Goal: Task Accomplishment & Management: Complete application form

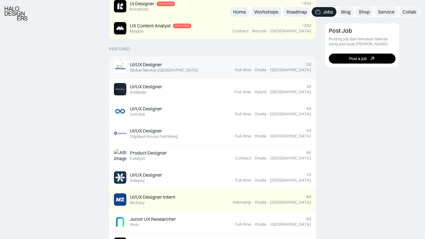
scroll to position [201, 0]
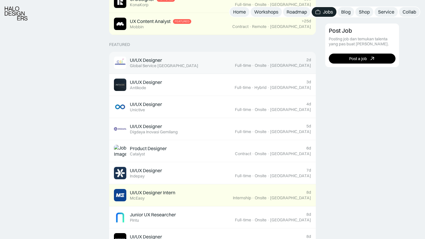
click at [207, 64] on div "UI/UX Designer Featured Global Service [GEOGRAPHIC_DATA]" at bounding box center [174, 63] width 121 height 12
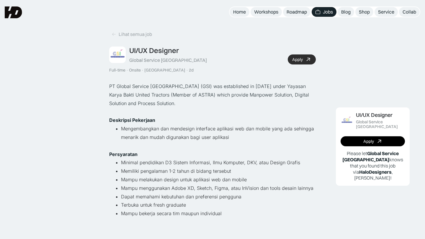
click at [295, 57] on div "Apply" at bounding box center [297, 59] width 11 height 5
click at [127, 33] on div "Lihat semua job" at bounding box center [135, 34] width 33 height 6
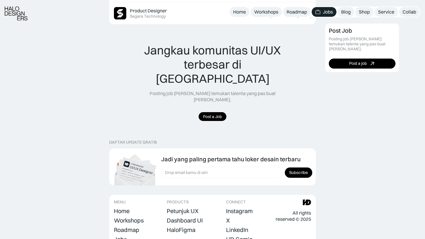
scroll to position [633, 0]
